Goal: Check status: Check status

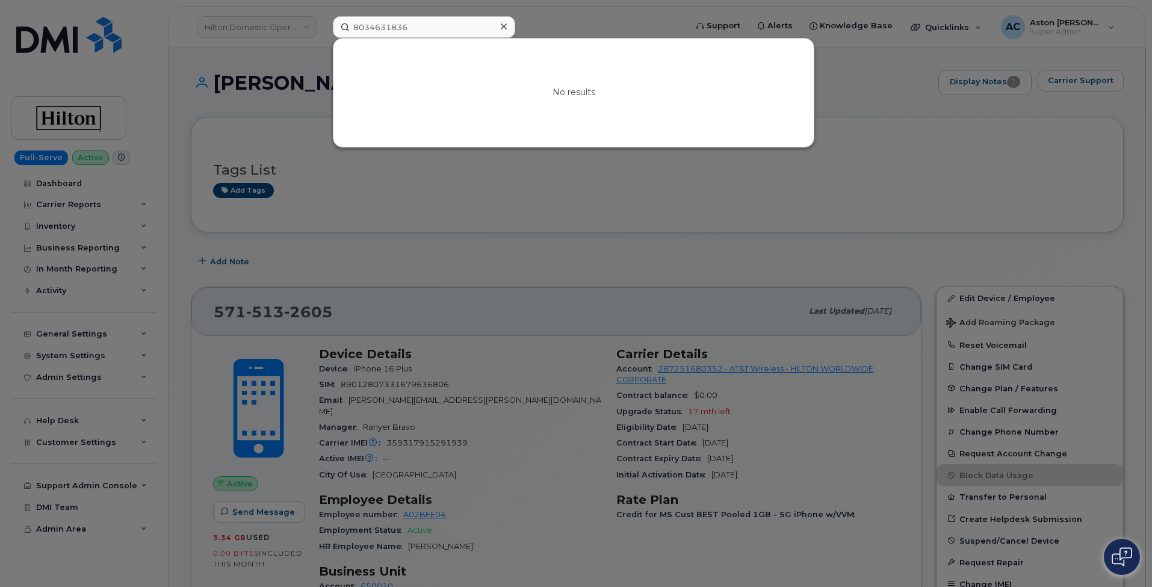
click at [506, 24] on icon at bounding box center [504, 26] width 6 height 6
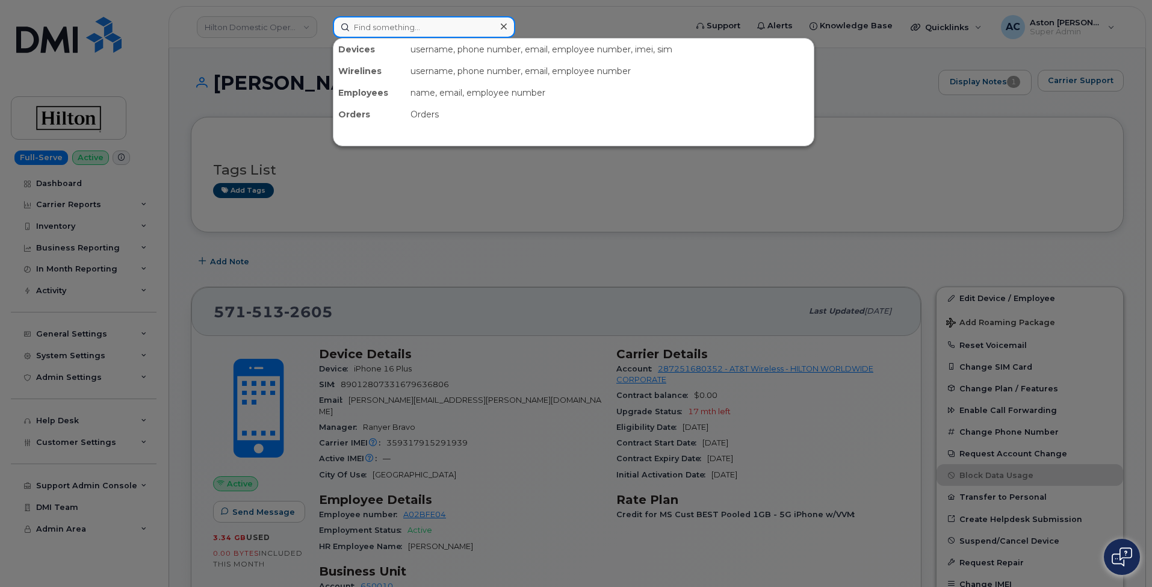
click at [492, 27] on input at bounding box center [424, 27] width 182 height 22
paste input "6199213013"
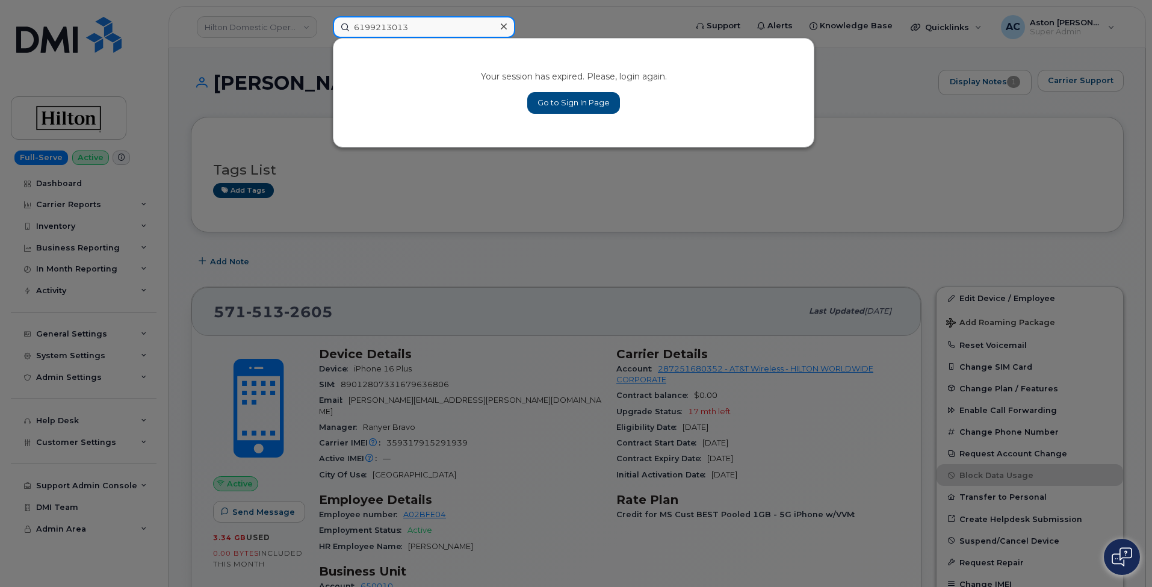
type input "6199213013"
click at [610, 107] on link "Go to Sign In Page" at bounding box center [573, 103] width 93 height 22
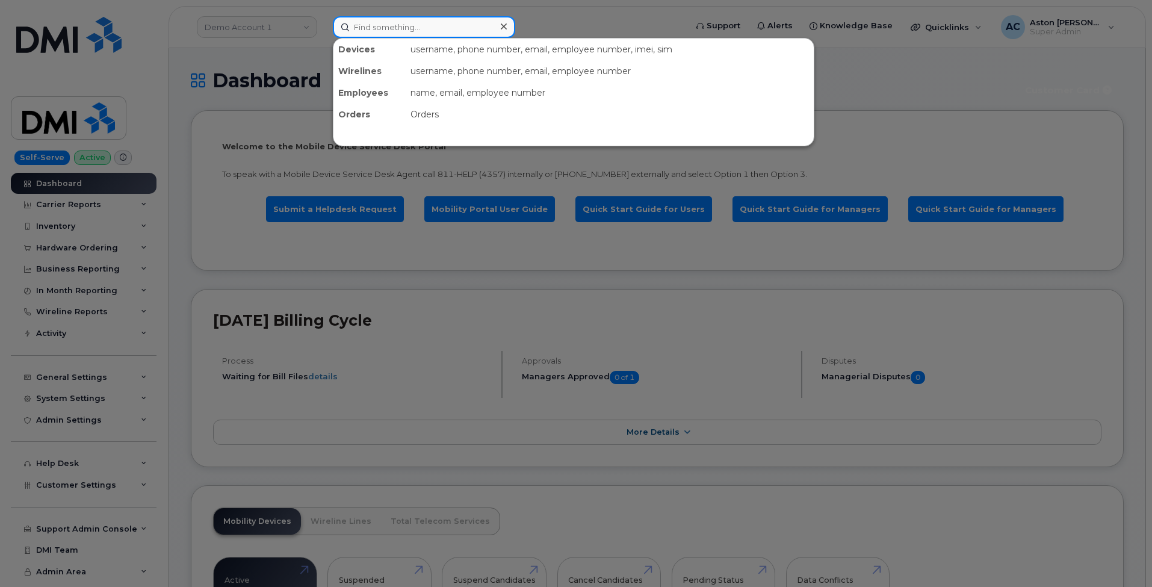
click at [389, 28] on input at bounding box center [424, 27] width 182 height 22
paste input "6199213013"
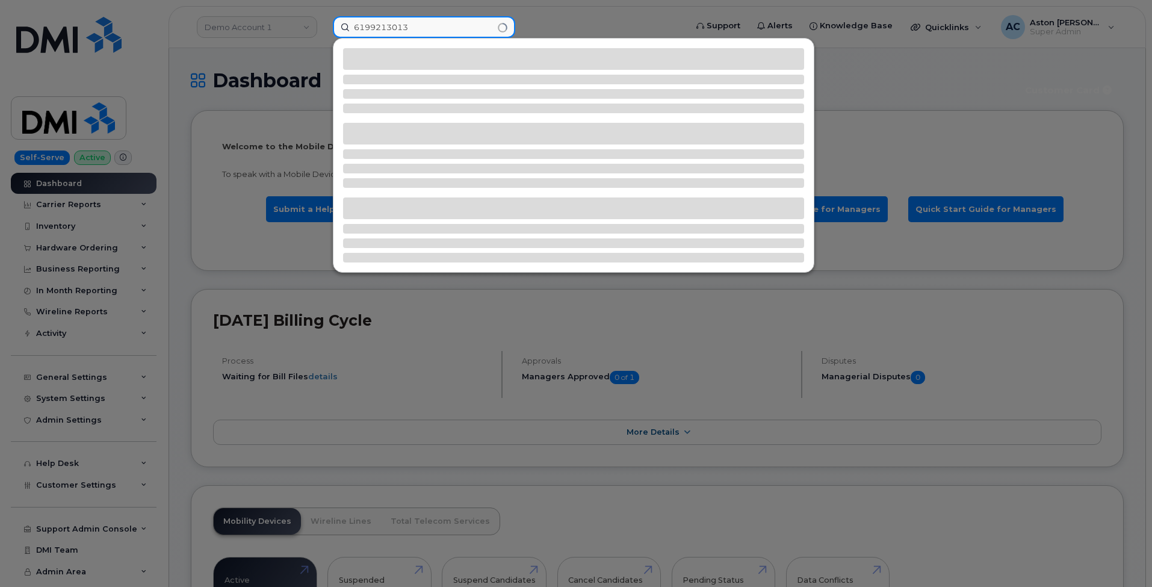
type input "6199213013"
